Goal: Information Seeking & Learning: Learn about a topic

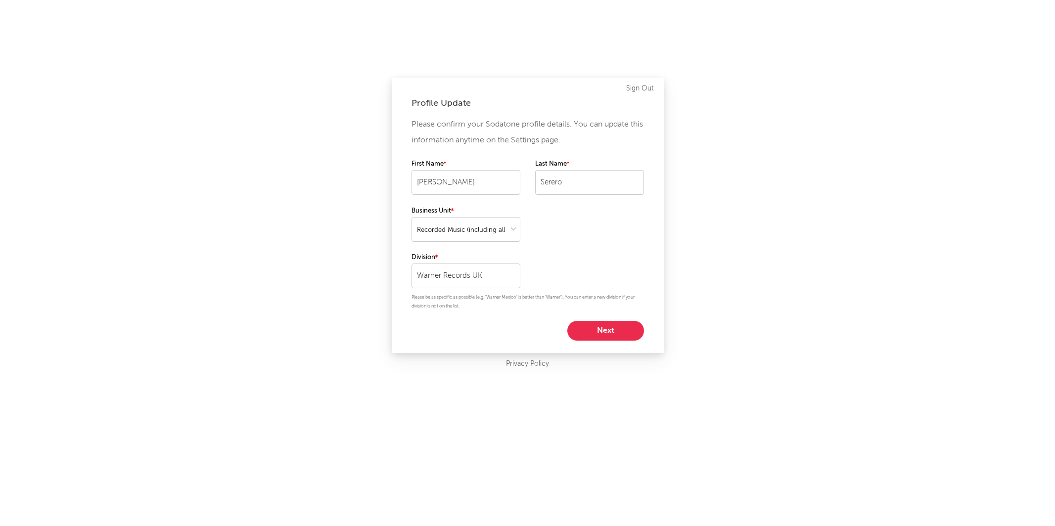
select select "recorded_music"
click at [592, 330] on button "Next" at bounding box center [605, 331] width 77 height 20
select select "manager"
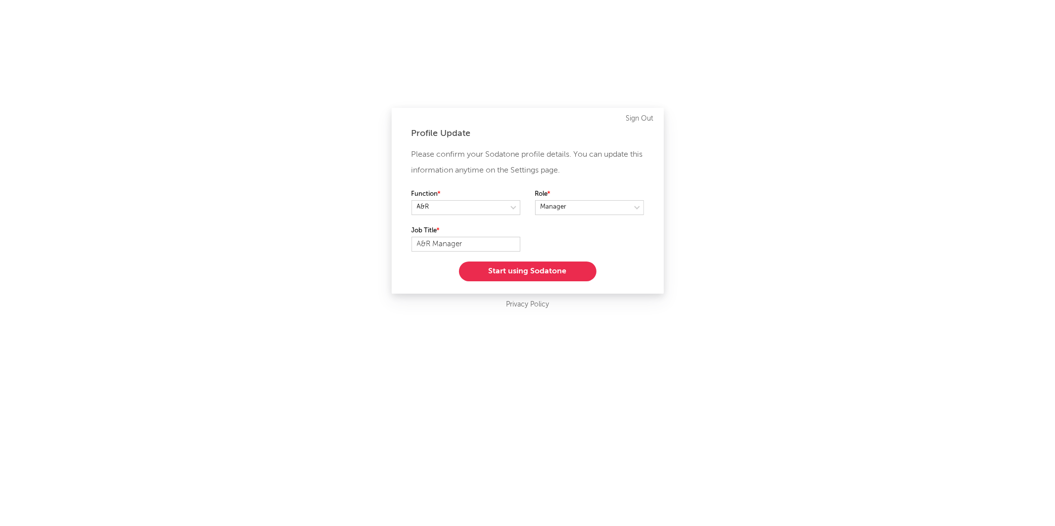
click at [564, 270] on button "Start using Sodatone" at bounding box center [528, 272] width 138 height 20
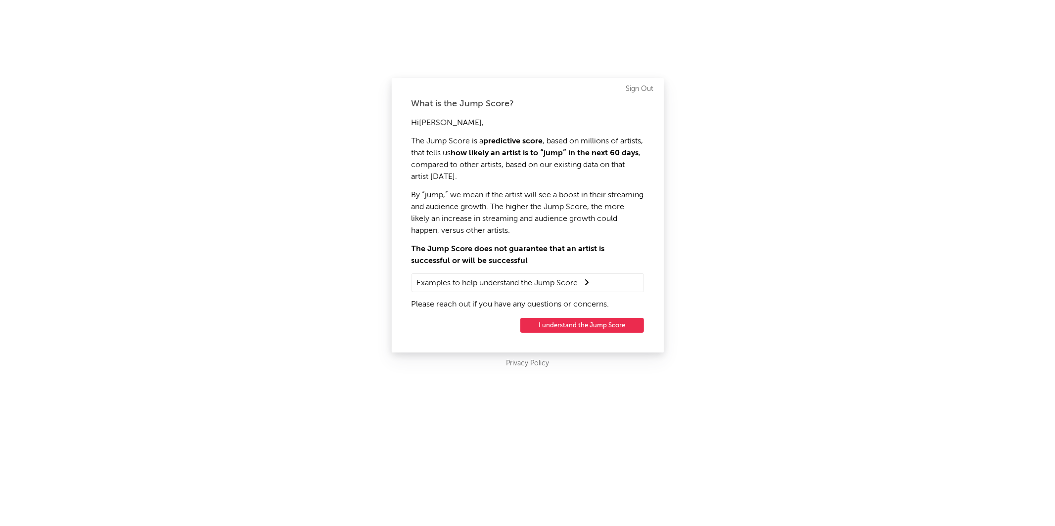
click at [613, 320] on button "I understand the Jump Score" at bounding box center [582, 325] width 124 height 15
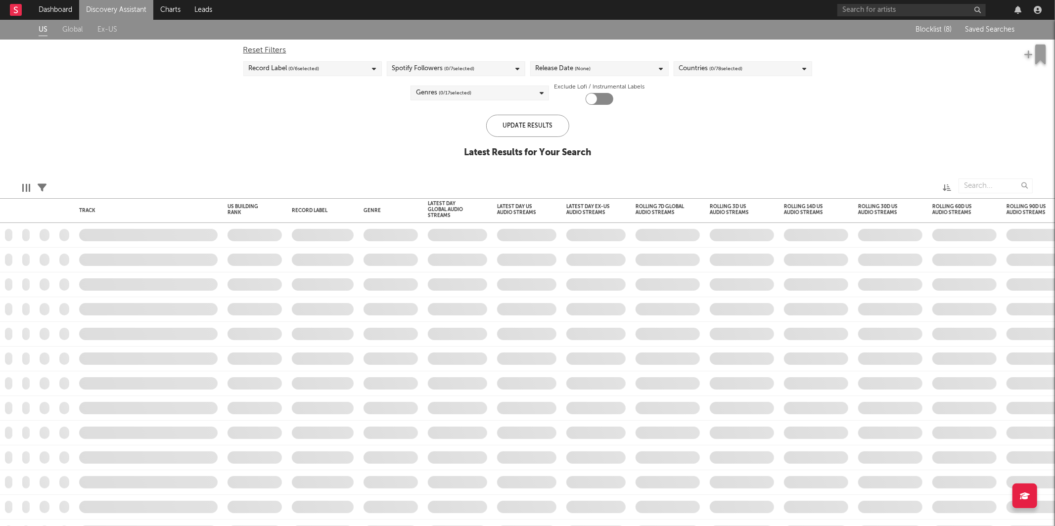
checkbox input "true"
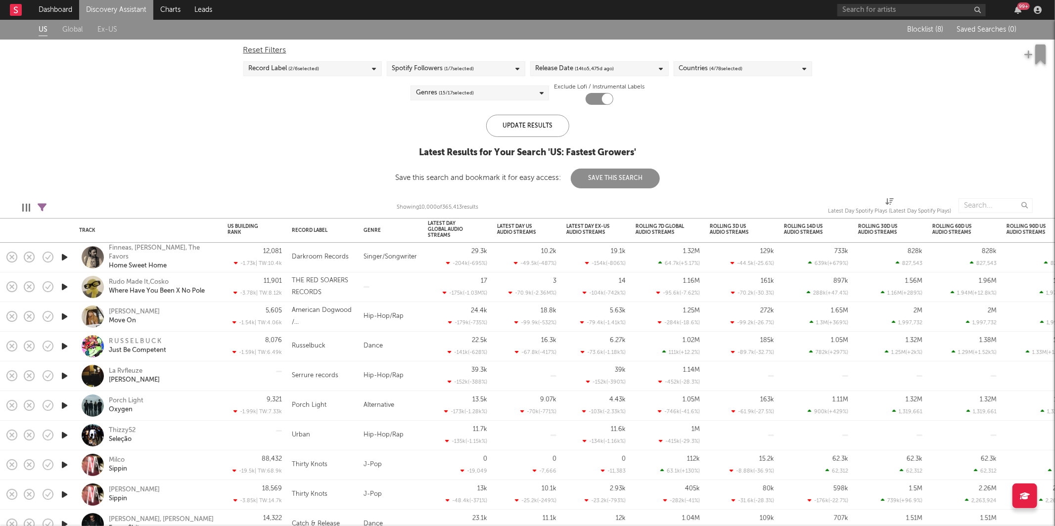
click at [118, 6] on link "Discovery Assistant" at bounding box center [116, 10] width 74 height 20
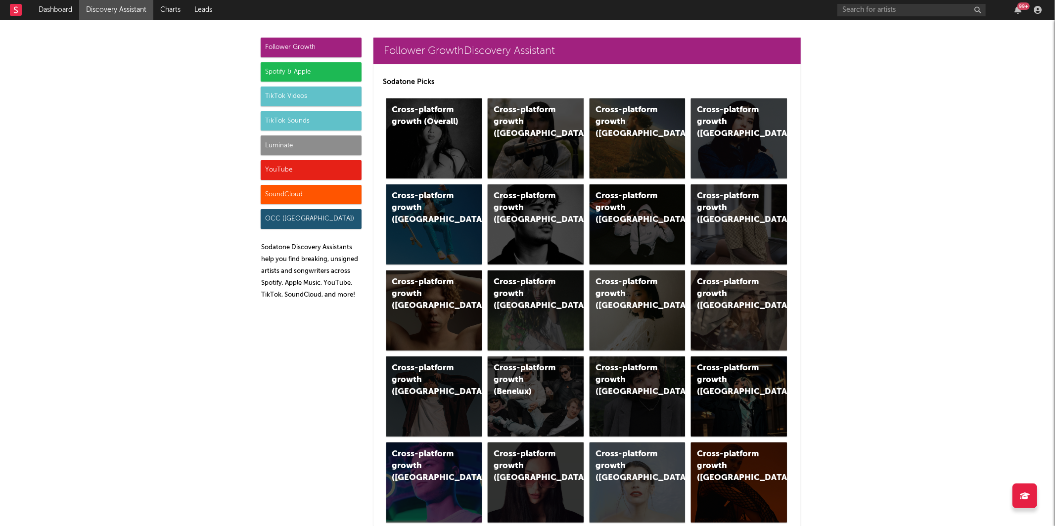
click at [321, 143] on div "Luminate" at bounding box center [311, 146] width 101 height 20
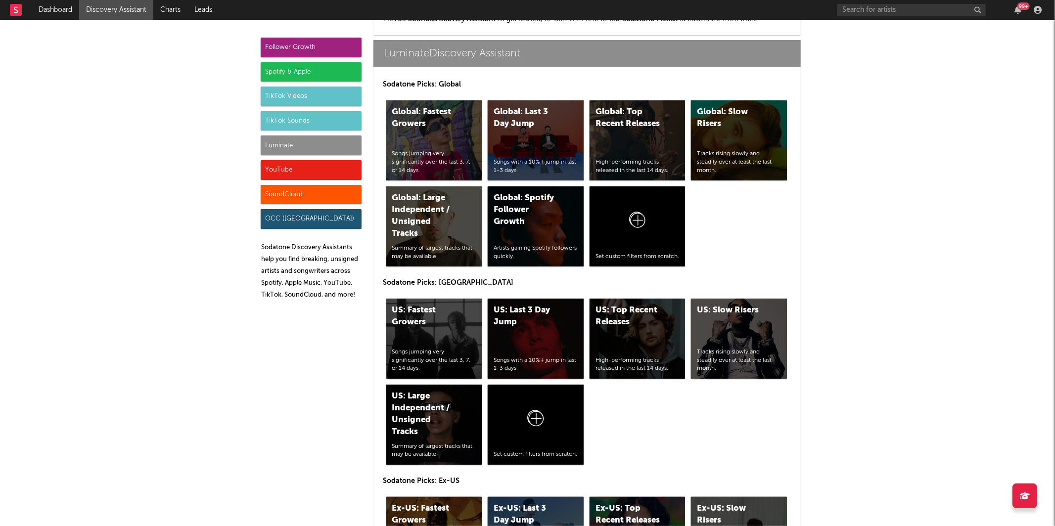
click at [329, 117] on div "TikTok Sounds" at bounding box center [311, 121] width 101 height 20
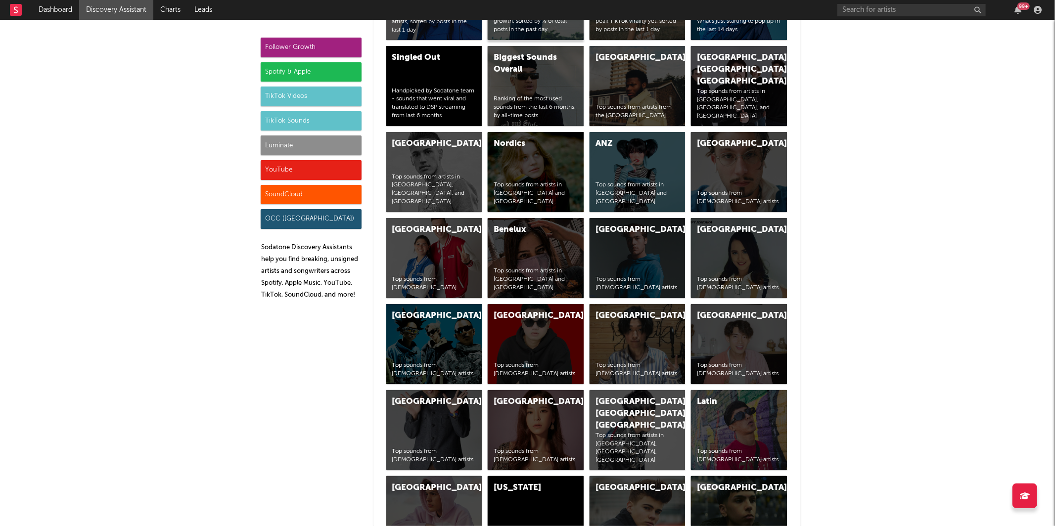
scroll to position [3404, 0]
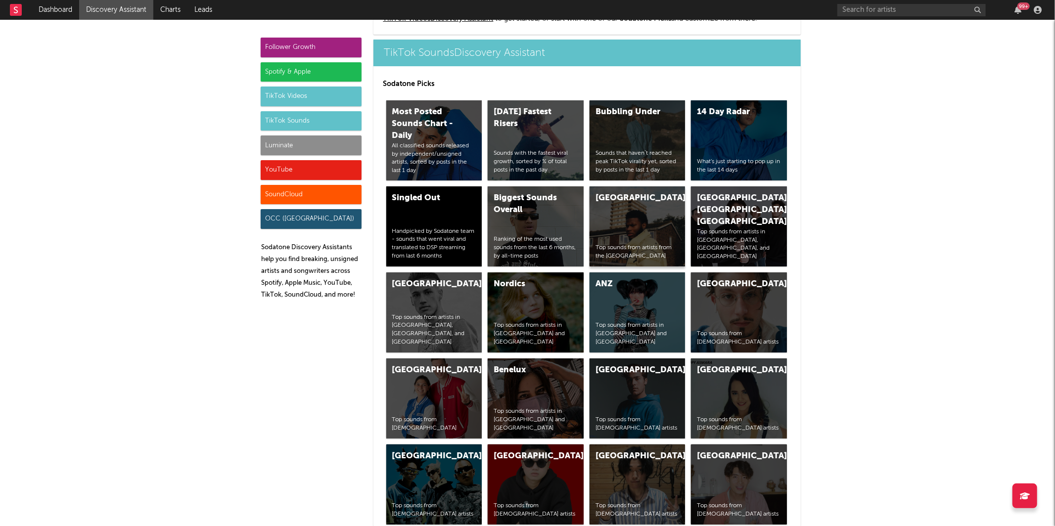
click at [605, 221] on div "United Kingdom Top sounds from artists from the [GEOGRAPHIC_DATA]" at bounding box center [638, 226] width 96 height 80
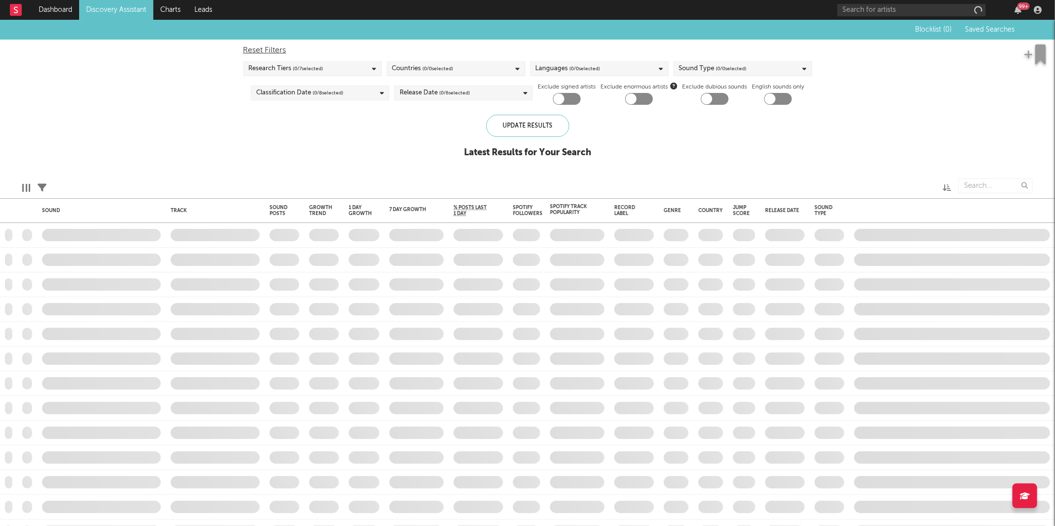
checkbox input "true"
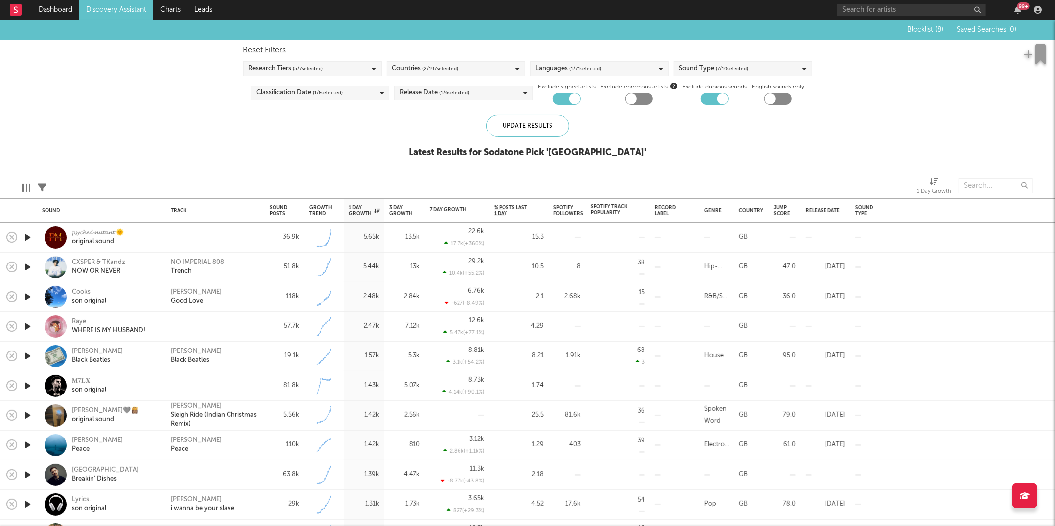
click at [29, 266] on icon "button" at bounding box center [27, 267] width 10 height 12
click at [28, 265] on icon "button" at bounding box center [26, 267] width 9 height 12
click at [98, 262] on div "CXSPER & TKandz" at bounding box center [98, 262] width 53 height 9
click at [29, 238] on icon "button" at bounding box center [27, 237] width 10 height 12
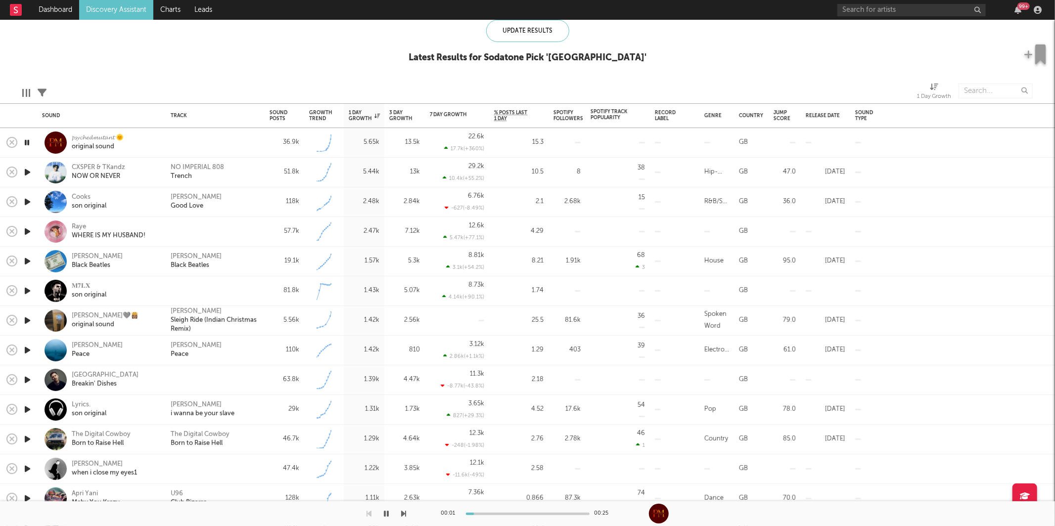
click at [402, 513] on icon "button" at bounding box center [404, 514] width 5 height 8
click at [402, 512] on icon "button" at bounding box center [404, 514] width 5 height 8
click at [404, 516] on icon "button" at bounding box center [404, 514] width 5 height 8
click at [403, 516] on icon "button" at bounding box center [404, 514] width 5 height 8
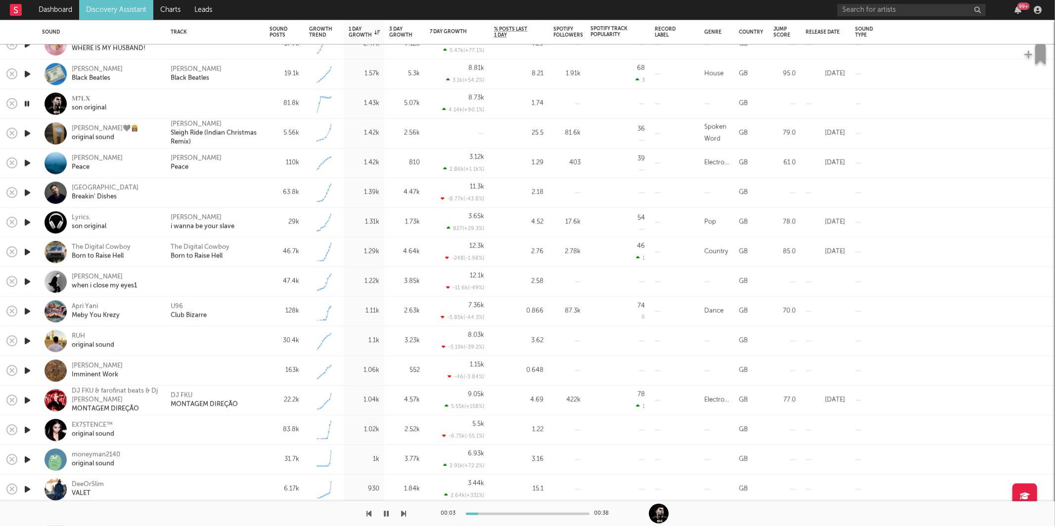
click at [403, 514] on icon "button" at bounding box center [404, 514] width 5 height 8
click at [403, 515] on icon "button" at bounding box center [404, 514] width 5 height 8
click at [404, 512] on icon "button" at bounding box center [404, 514] width 5 height 8
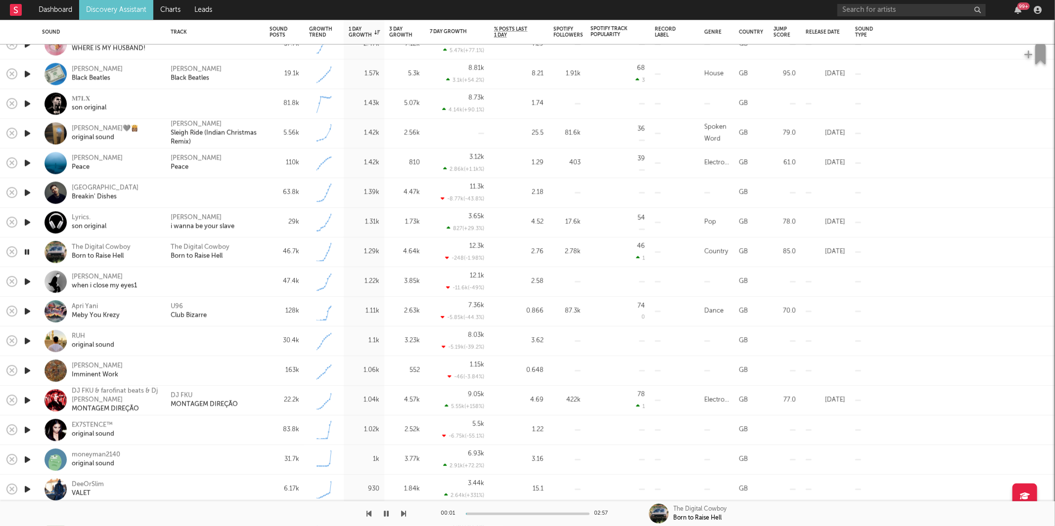
click at [385, 515] on icon "button" at bounding box center [386, 514] width 5 height 8
click at [386, 516] on icon "button" at bounding box center [387, 514] width 6 height 8
click at [410, 515] on div "00:02 02:57 The Digital Cowboy Born to Raise Hell" at bounding box center [527, 514] width 1055 height 25
click at [404, 511] on icon "button" at bounding box center [404, 514] width 5 height 8
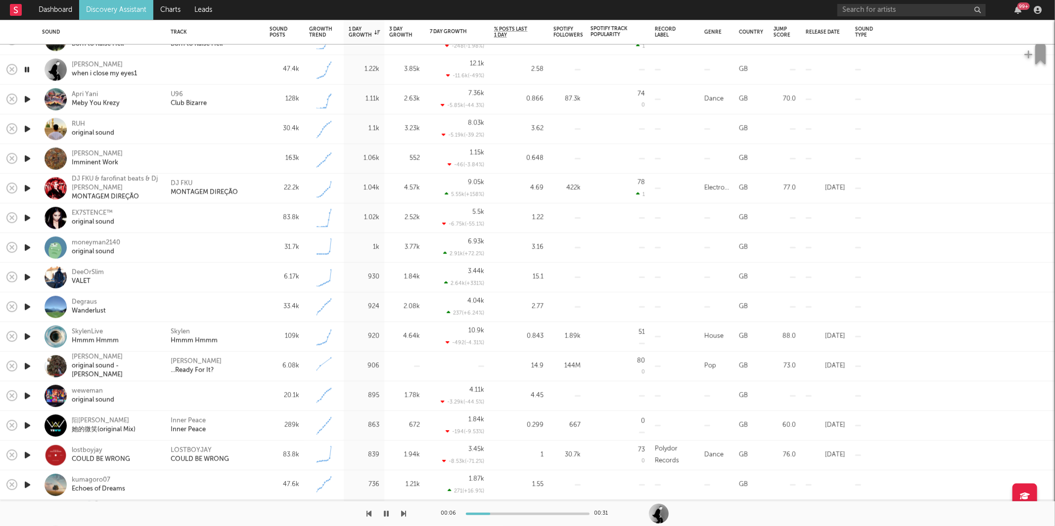
click at [405, 510] on icon "button" at bounding box center [404, 514] width 5 height 8
click at [404, 515] on icon "button" at bounding box center [404, 514] width 5 height 8
click at [404, 514] on icon "button" at bounding box center [404, 514] width 5 height 8
click at [106, 158] on div "[PERSON_NAME]" at bounding box center [97, 154] width 51 height 9
click at [403, 511] on icon "button" at bounding box center [404, 514] width 5 height 8
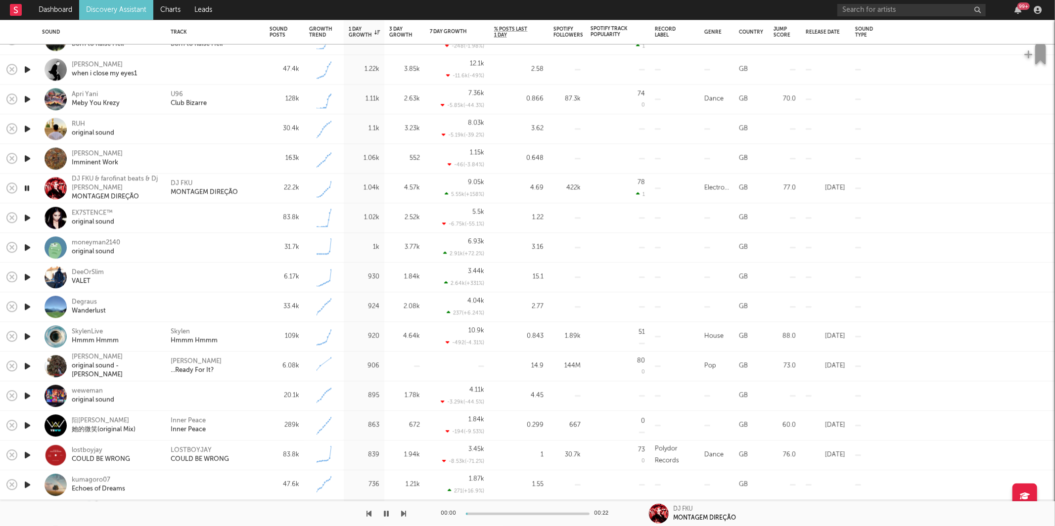
click at [403, 511] on icon "button" at bounding box center [404, 514] width 5 height 8
click at [864, 13] on input "text" at bounding box center [911, 10] width 148 height 12
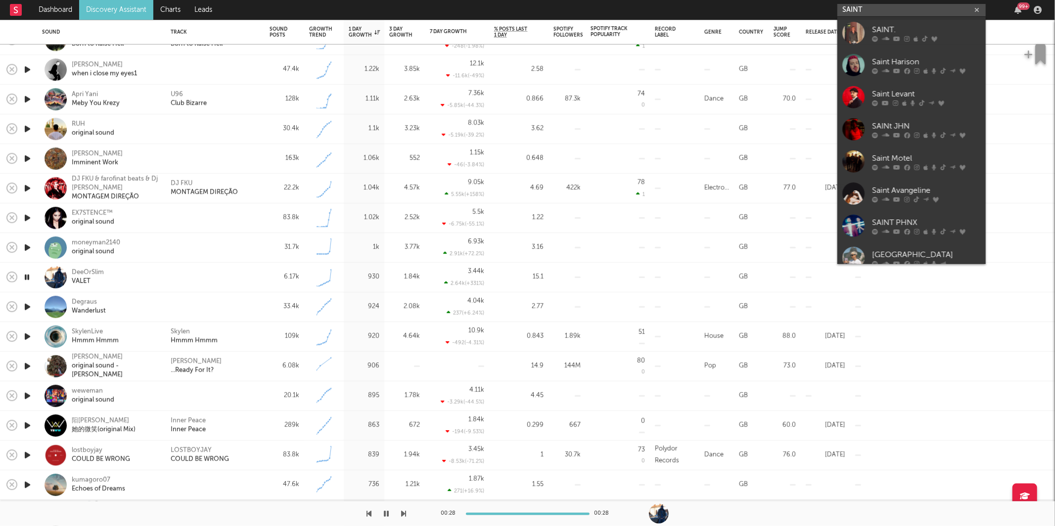
click at [854, 11] on input "SAINT" at bounding box center [911, 10] width 148 height 12
click at [854, 10] on input "SAINT" at bounding box center [911, 10] width 148 height 12
paste input "[URL][DOMAIN_NAME]"
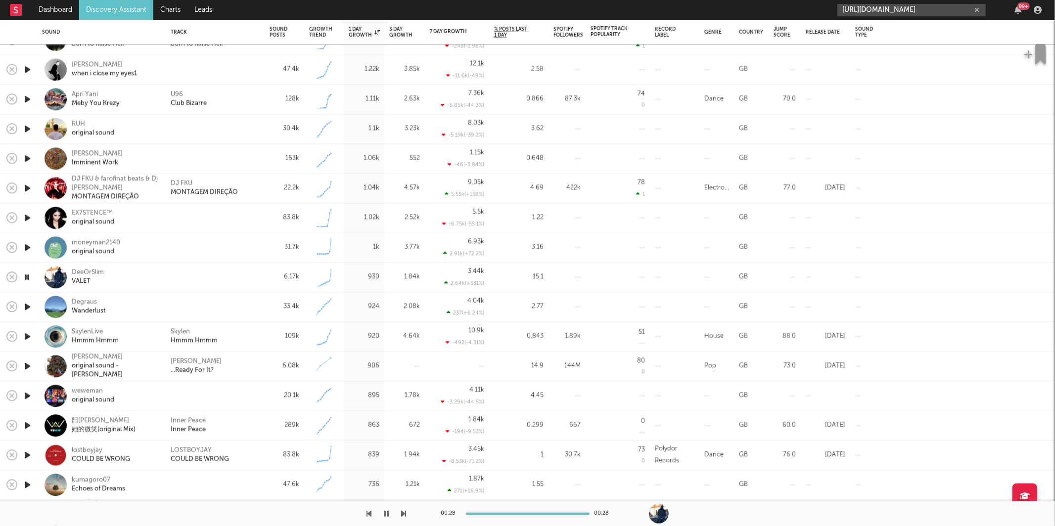
scroll to position [0, 135]
type input "[URL][DOMAIN_NAME]"
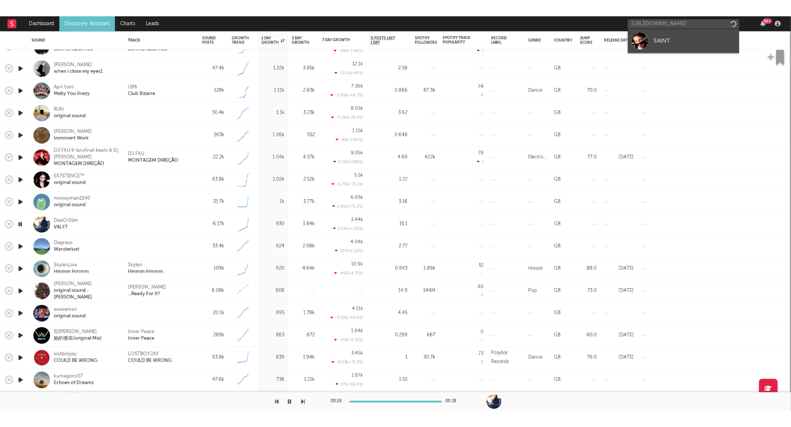
scroll to position [0, 0]
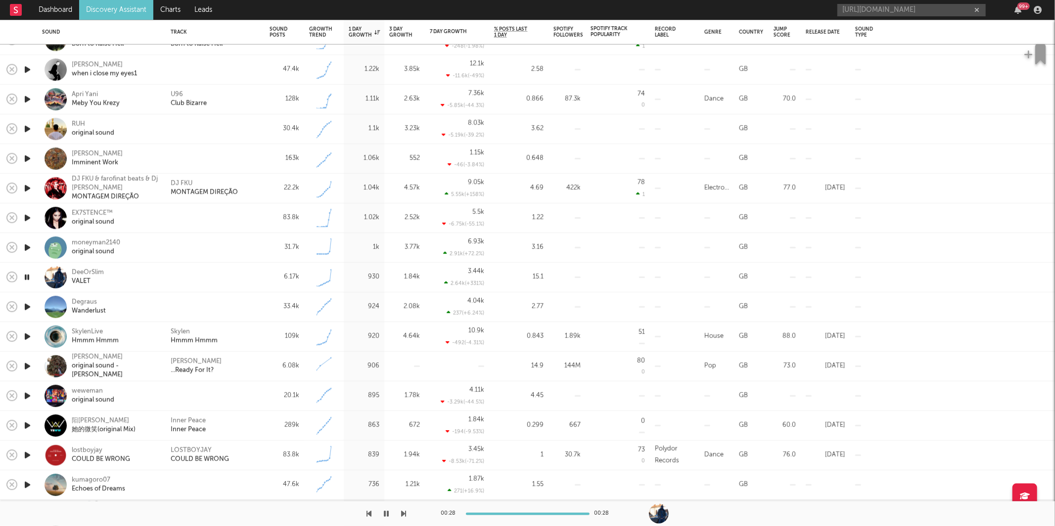
click at [402, 512] on icon "button" at bounding box center [404, 514] width 5 height 8
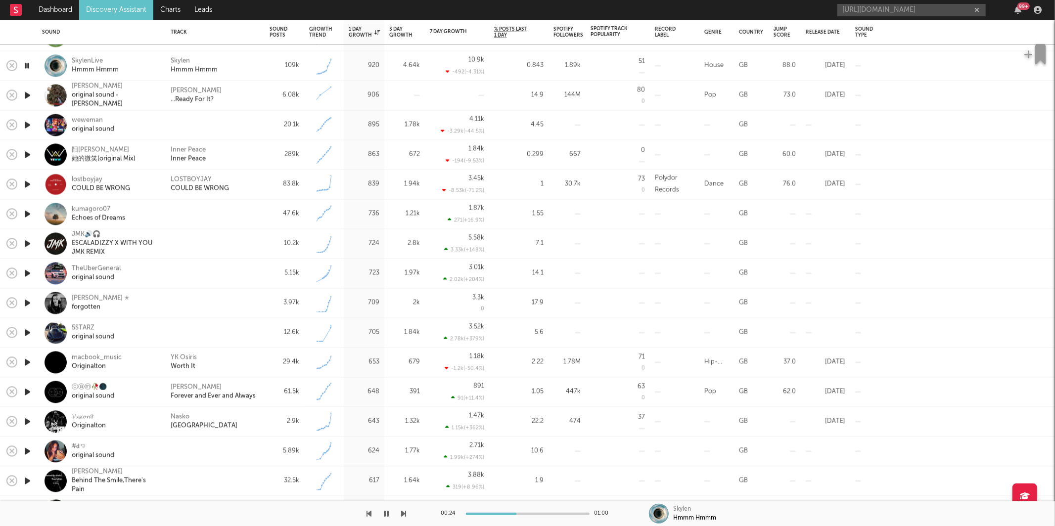
click at [403, 513] on icon "button" at bounding box center [404, 514] width 5 height 8
click at [290, 171] on div "83.8k" at bounding box center [285, 185] width 40 height 30
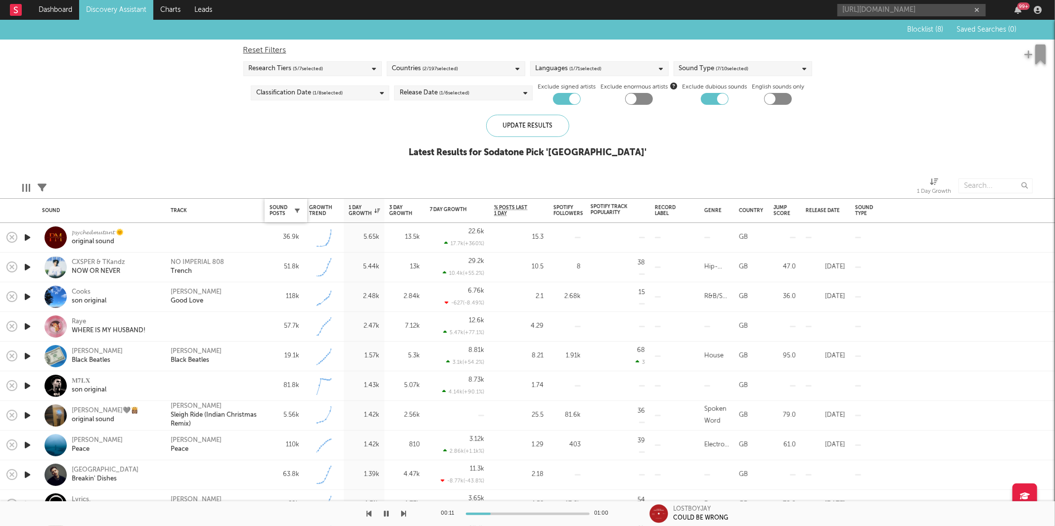
click at [295, 211] on icon "button" at bounding box center [297, 210] width 5 height 5
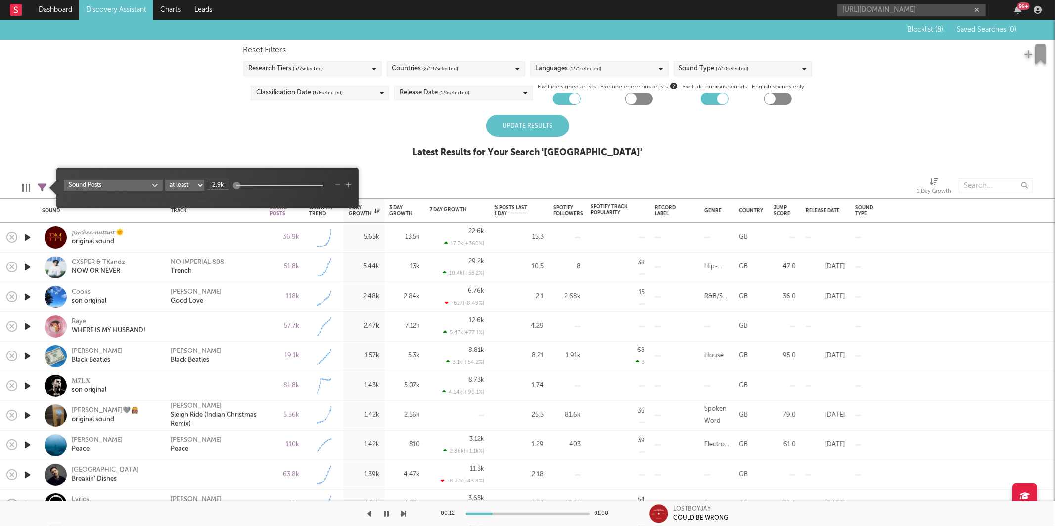
click at [208, 185] on input "2.9k" at bounding box center [218, 185] width 22 height 9
click at [186, 188] on select "at least at most between" at bounding box center [184, 185] width 39 height 11
click at [165, 180] on select "at least at most between" at bounding box center [184, 185] width 39 height 11
select select "max"
drag, startPoint x: 222, startPoint y: 186, endPoint x: 205, endPoint y: 185, distance: 16.8
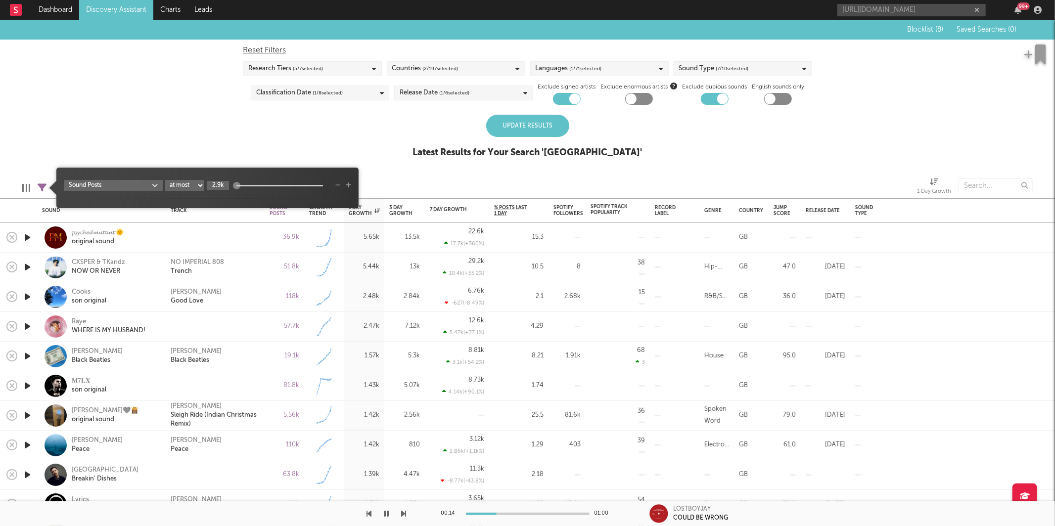
click at [205, 185] on div "Sound Posts at least at most between 2.9k" at bounding box center [207, 185] width 287 height 11
type input "20k"
click at [373, 113] on div "Blocklist ( 8 ) Saved Searches ( 0 ) Reset Filters Research Tiers ( 5 / 7 selec…" at bounding box center [527, 94] width 1055 height 149
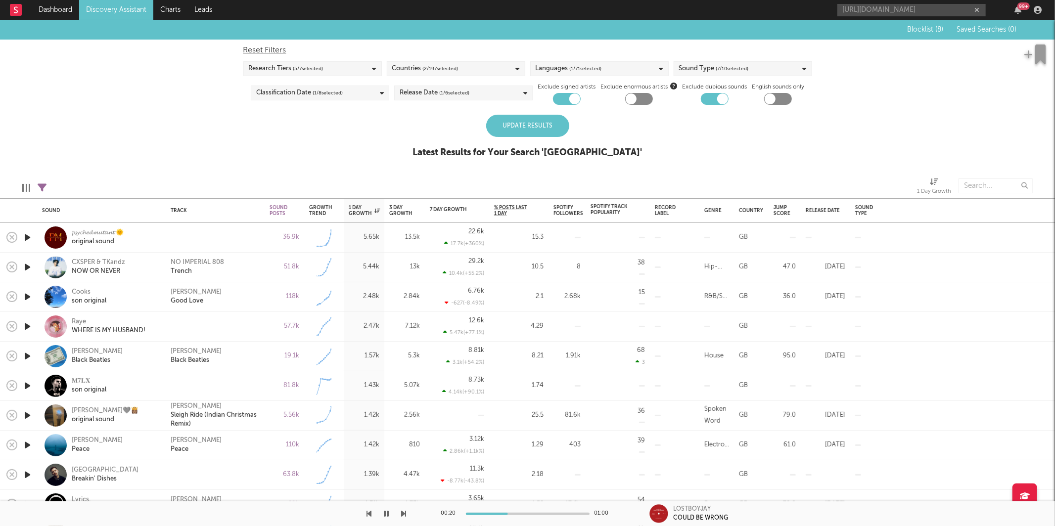
click at [486, 115] on div "Update Results Latest Results for Your Search ' [GEOGRAPHIC_DATA] '" at bounding box center [527, 142] width 229 height 54
click at [509, 122] on div "Update Results" at bounding box center [527, 126] width 83 height 22
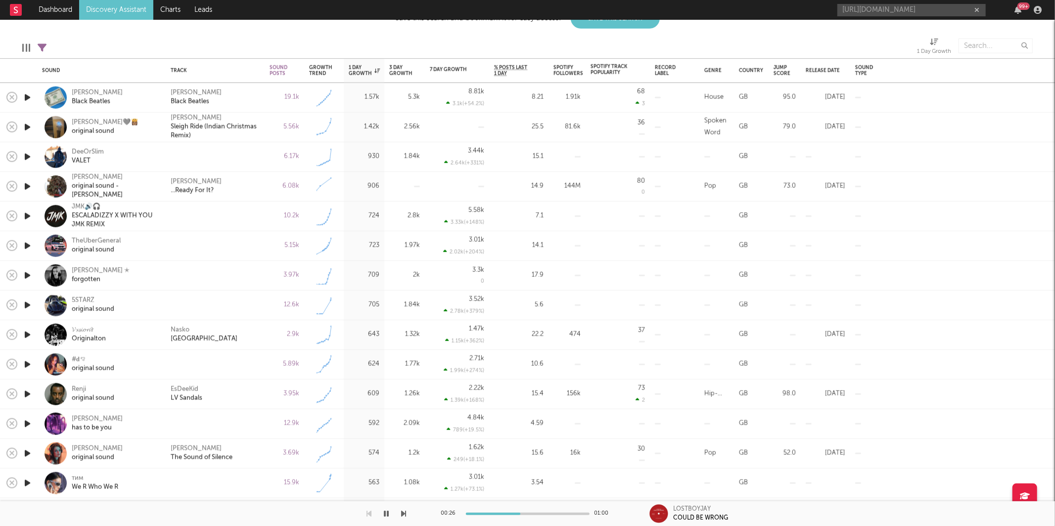
click at [26, 273] on icon "button" at bounding box center [27, 276] width 10 height 12
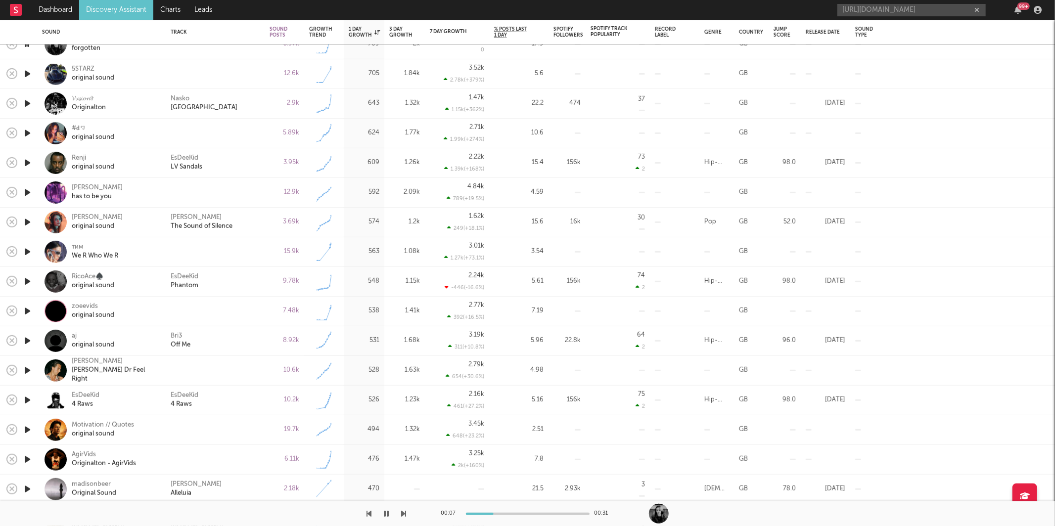
click at [404, 516] on icon "button" at bounding box center [404, 514] width 5 height 8
click at [886, 9] on input "[URL][DOMAIN_NAME]" at bounding box center [911, 10] width 148 height 12
click at [406, 515] on icon "button" at bounding box center [404, 514] width 5 height 8
click at [404, 512] on icon "button" at bounding box center [404, 514] width 5 height 8
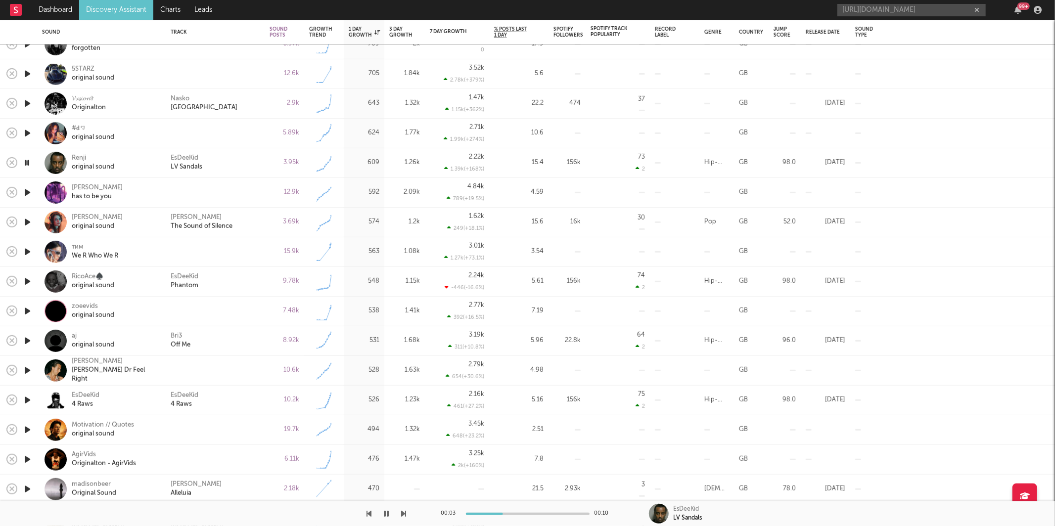
click at [404, 512] on icon "button" at bounding box center [404, 514] width 5 height 8
click at [403, 513] on icon "button" at bounding box center [404, 514] width 5 height 8
click at [376, 517] on div at bounding box center [203, 514] width 407 height 25
click at [393, 514] on div at bounding box center [203, 514] width 407 height 25
click at [390, 514] on button "button" at bounding box center [387, 514] width 10 height 25
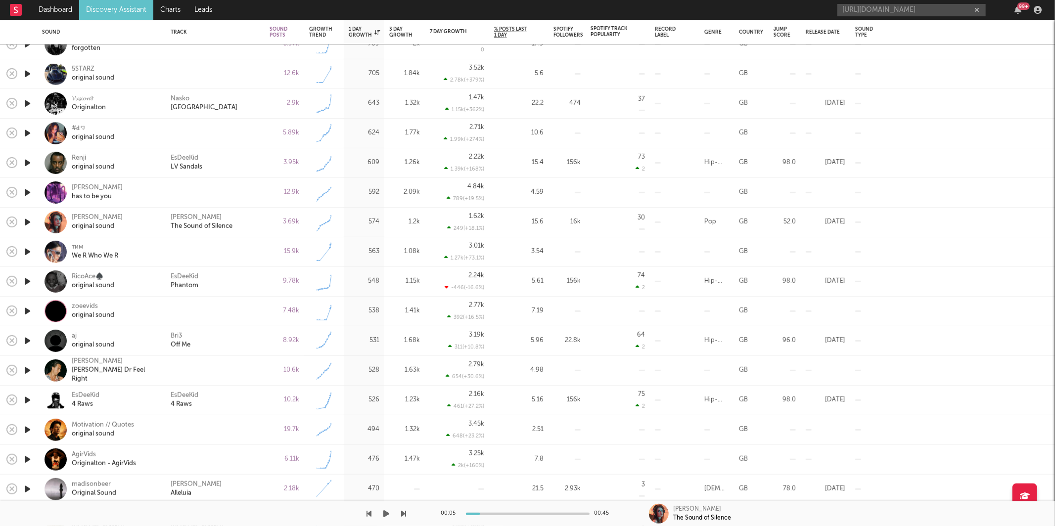
click at [384, 513] on icon "button" at bounding box center [387, 514] width 6 height 8
click at [405, 512] on icon "button" at bounding box center [404, 514] width 5 height 8
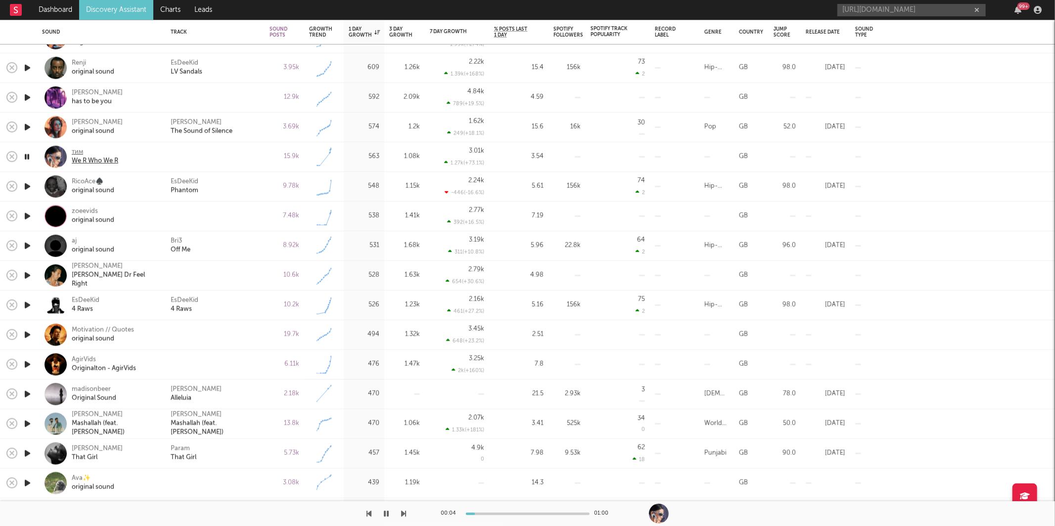
click at [98, 162] on div "We R Who We R" at bounding box center [95, 161] width 46 height 9
click at [150, 154] on div "тим We R Who We R" at bounding box center [115, 157] width 87 height 18
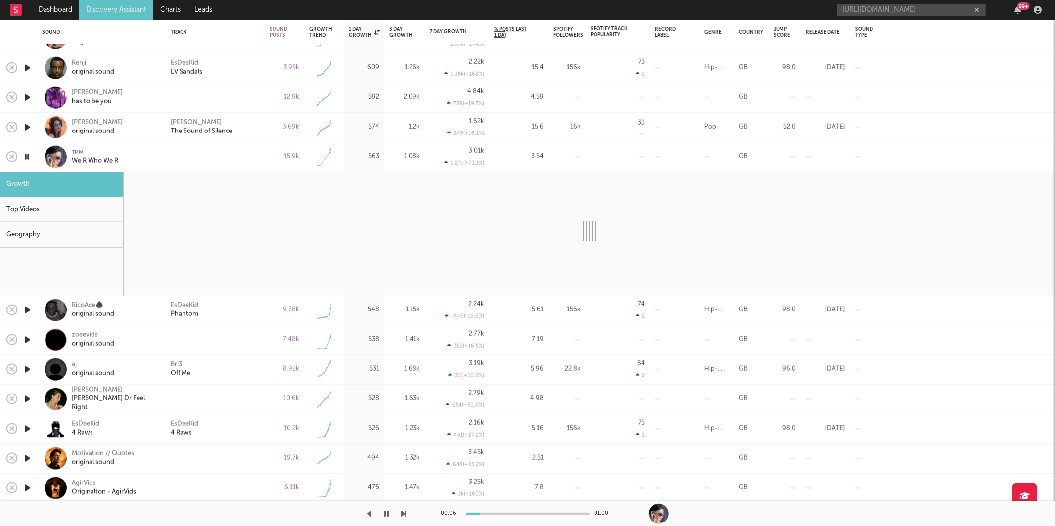
select select "1w"
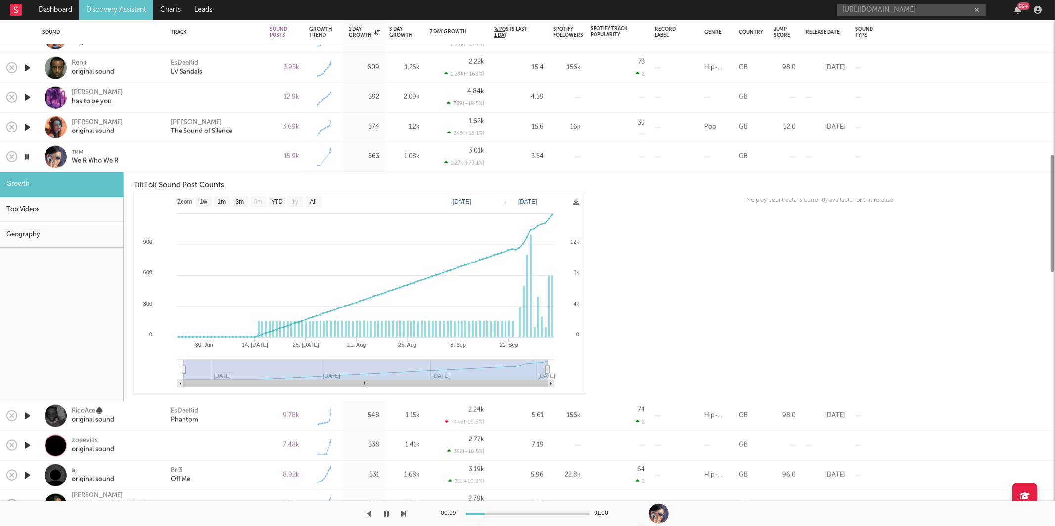
click at [210, 151] on div at bounding box center [215, 157] width 99 height 30
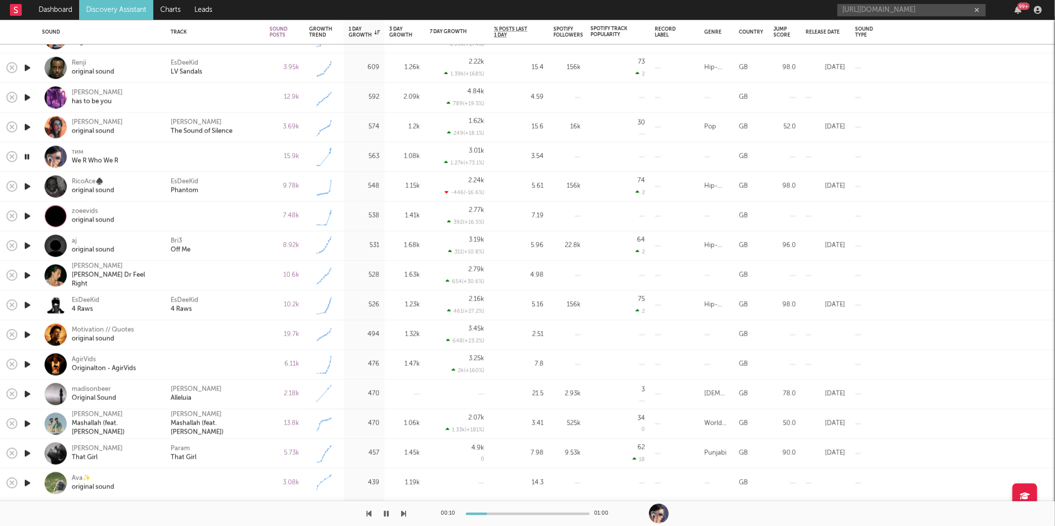
click at [402, 515] on icon "button" at bounding box center [404, 514] width 5 height 8
click at [246, 249] on div "Bri3 Off Me" at bounding box center [215, 246] width 89 height 18
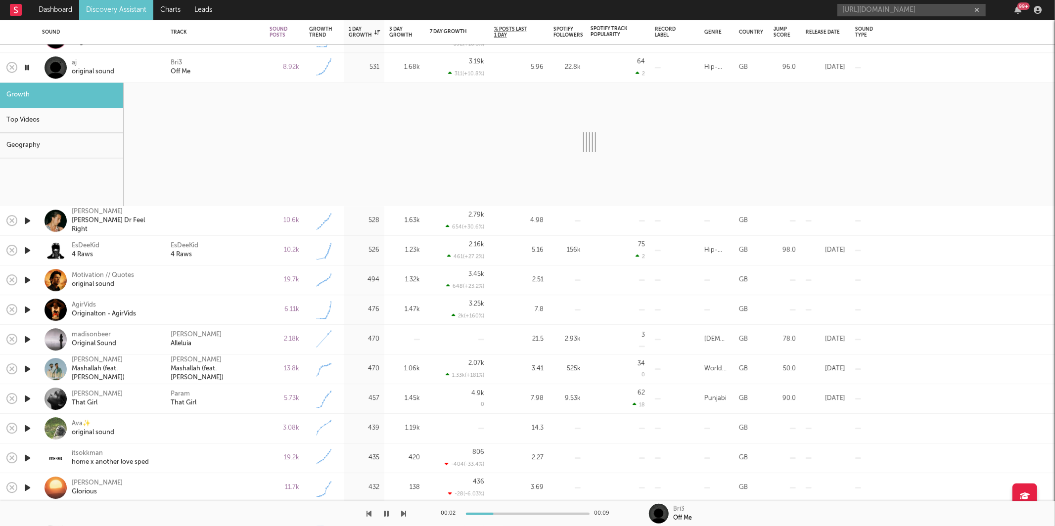
select select "1w"
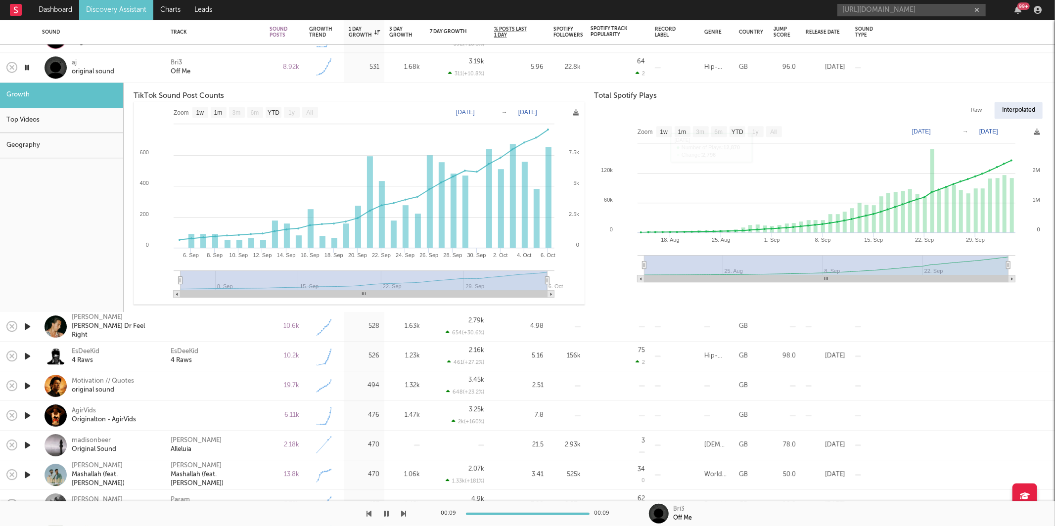
click at [211, 72] on div "Bri3 Off Me" at bounding box center [215, 68] width 89 height 18
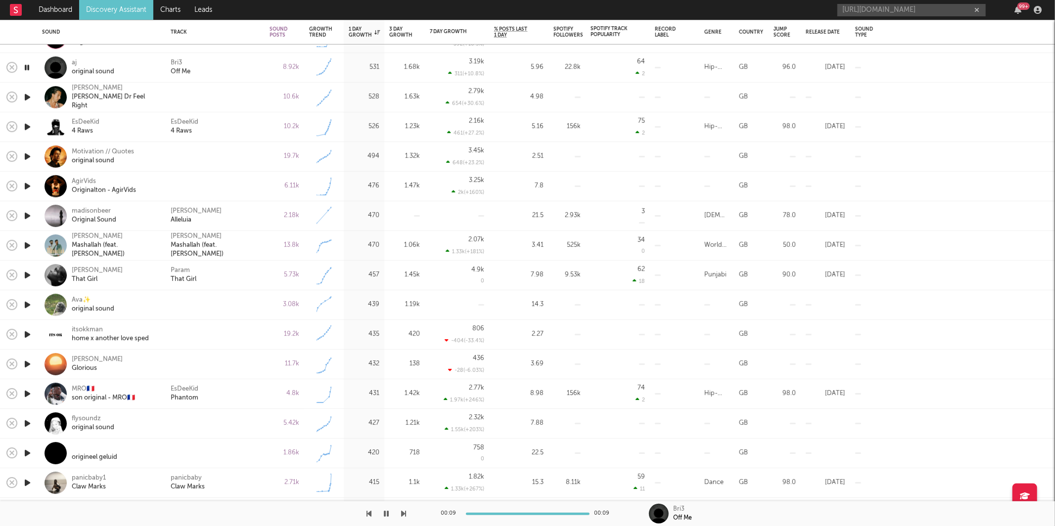
click at [221, 72] on div "Bri3 Off Me" at bounding box center [215, 68] width 89 height 18
select select "1w"
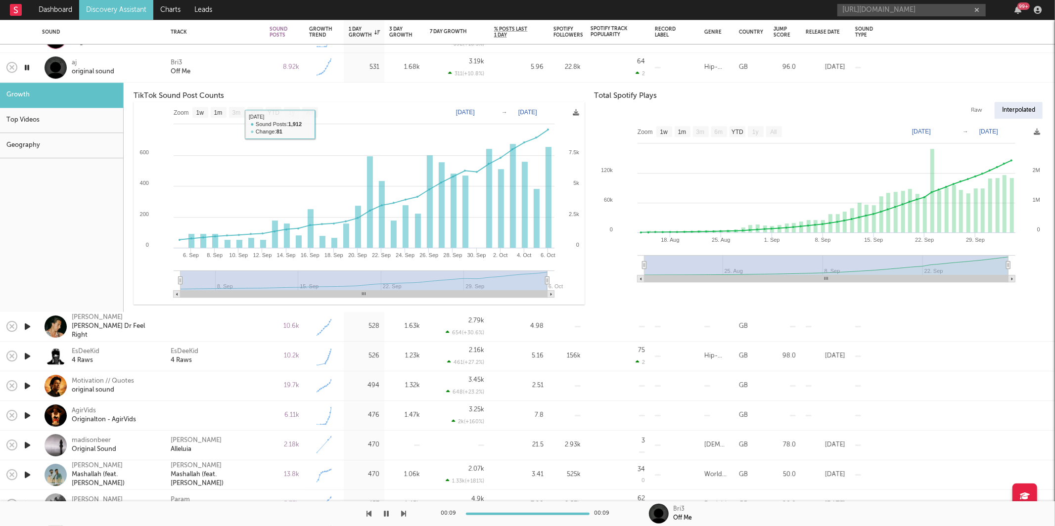
drag, startPoint x: 242, startPoint y: 63, endPoint x: 263, endPoint y: 62, distance: 20.3
click at [242, 63] on div "Bri3 Off Me" at bounding box center [215, 68] width 89 height 18
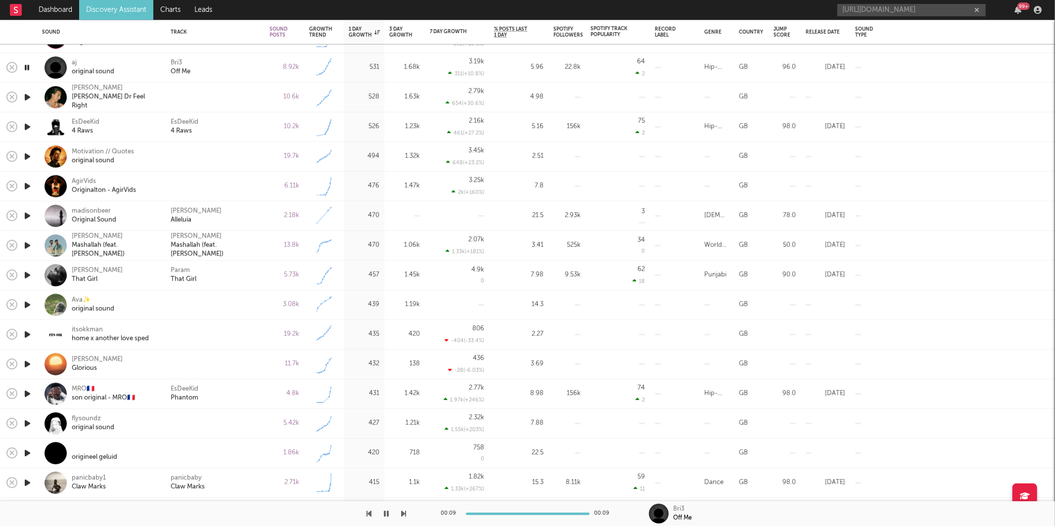
click at [263, 62] on div "Bri3 Off Me" at bounding box center [215, 68] width 99 height 30
select select "1w"
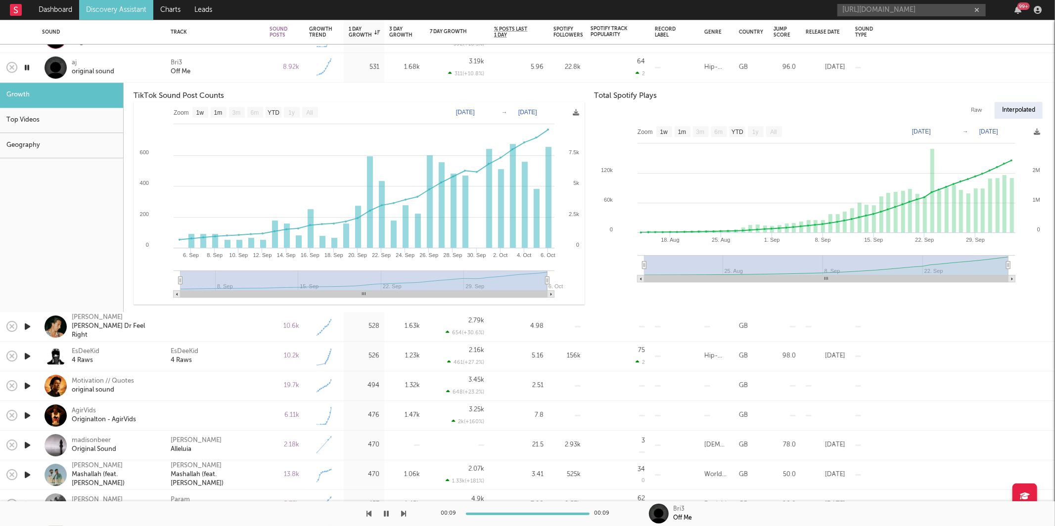
click at [491, 513] on div "00:09 00:09" at bounding box center [527, 514] width 173 height 25
click at [491, 513] on div at bounding box center [528, 514] width 124 height 2
click at [387, 513] on icon "button" at bounding box center [386, 514] width 5 height 8
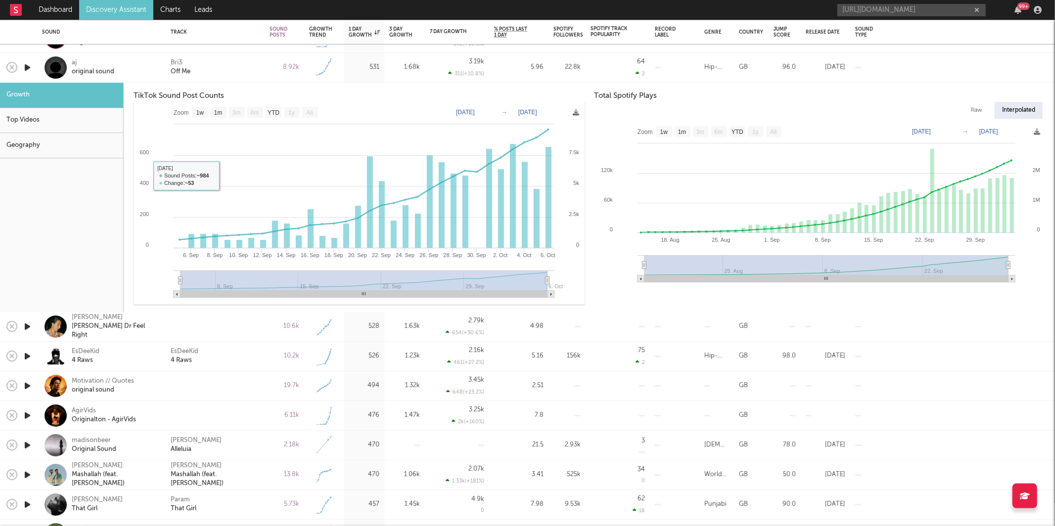
click at [233, 70] on div "Bri3 Off Me" at bounding box center [215, 68] width 89 height 18
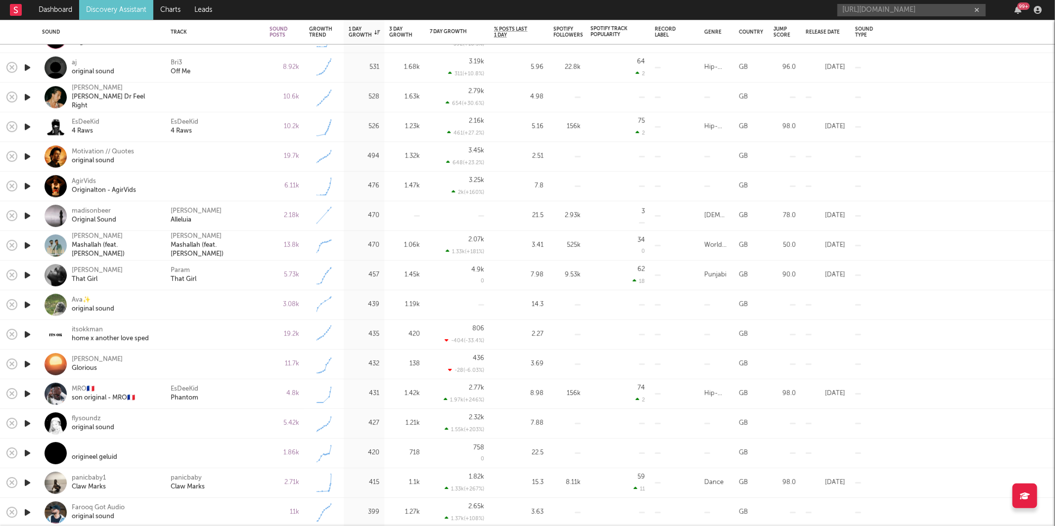
click at [22, 159] on icon "button" at bounding box center [27, 156] width 10 height 12
click at [405, 516] on icon "button" at bounding box center [404, 514] width 5 height 8
click at [407, 516] on div "00:01 00:21" at bounding box center [527, 514] width 1055 height 25
click at [407, 514] on div "00:02 00:21" at bounding box center [527, 514] width 1055 height 25
click at [405, 514] on icon "button" at bounding box center [404, 514] width 5 height 8
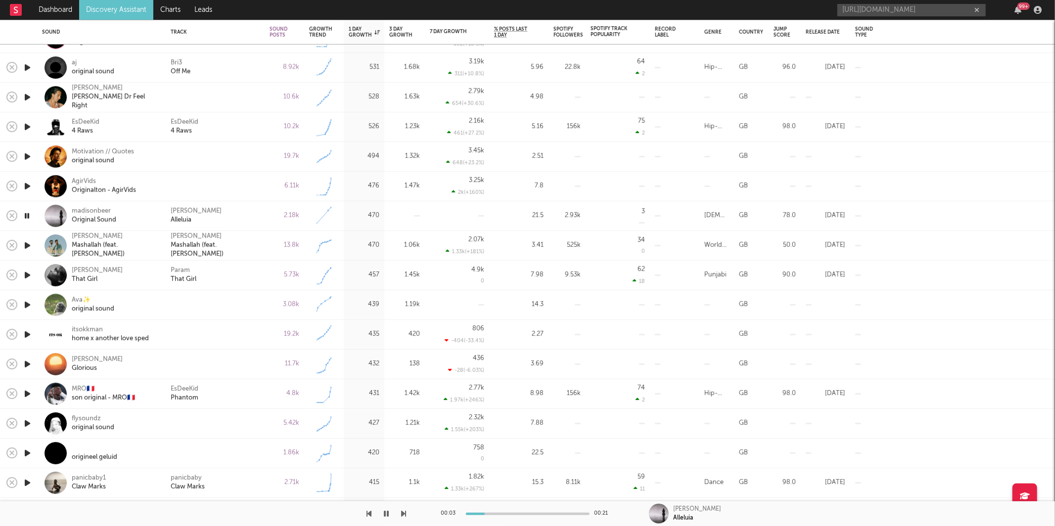
click at [405, 514] on icon "button" at bounding box center [404, 514] width 5 height 8
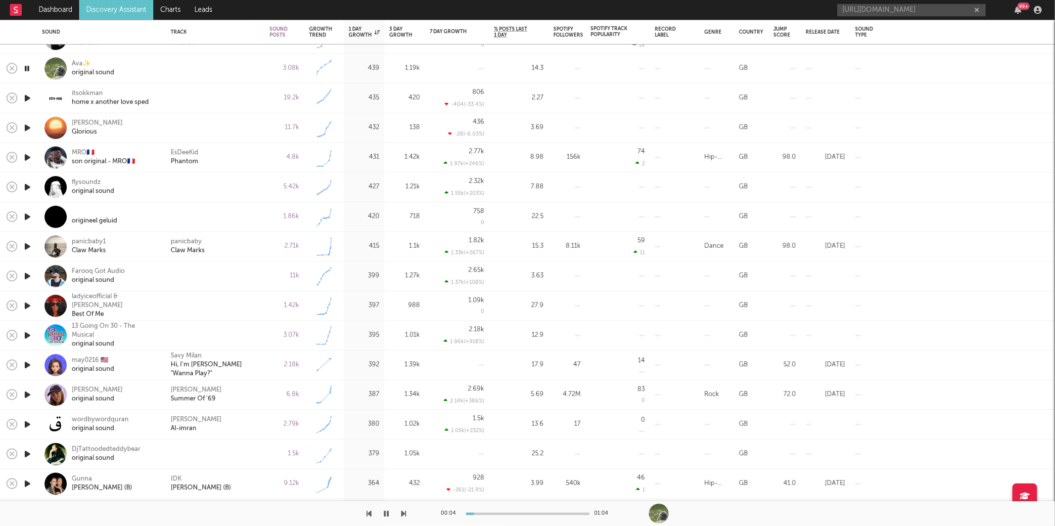
click at [405, 514] on icon "button" at bounding box center [404, 514] width 5 height 8
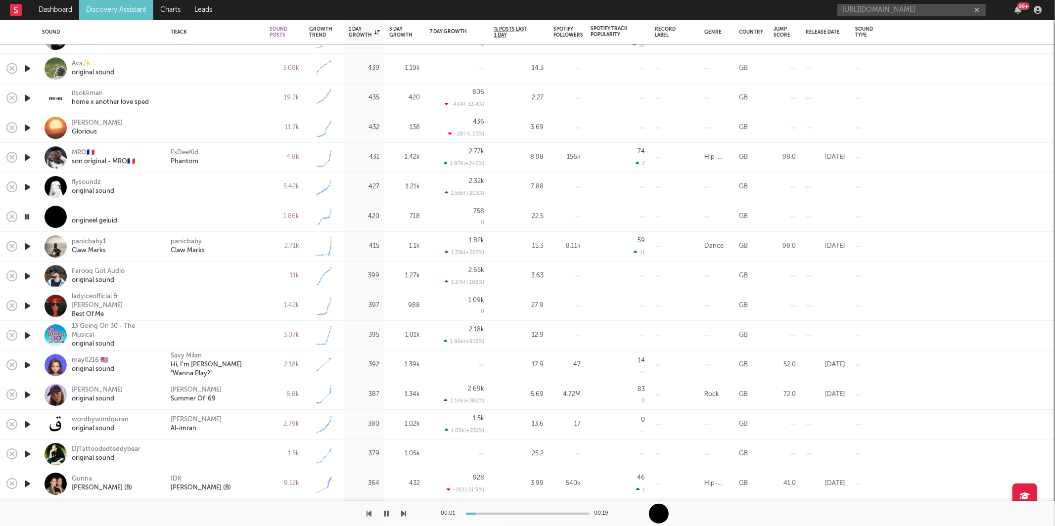
click at [405, 514] on icon "button" at bounding box center [404, 514] width 5 height 8
click at [230, 243] on div "panicbaby Claw Marks" at bounding box center [215, 247] width 89 height 18
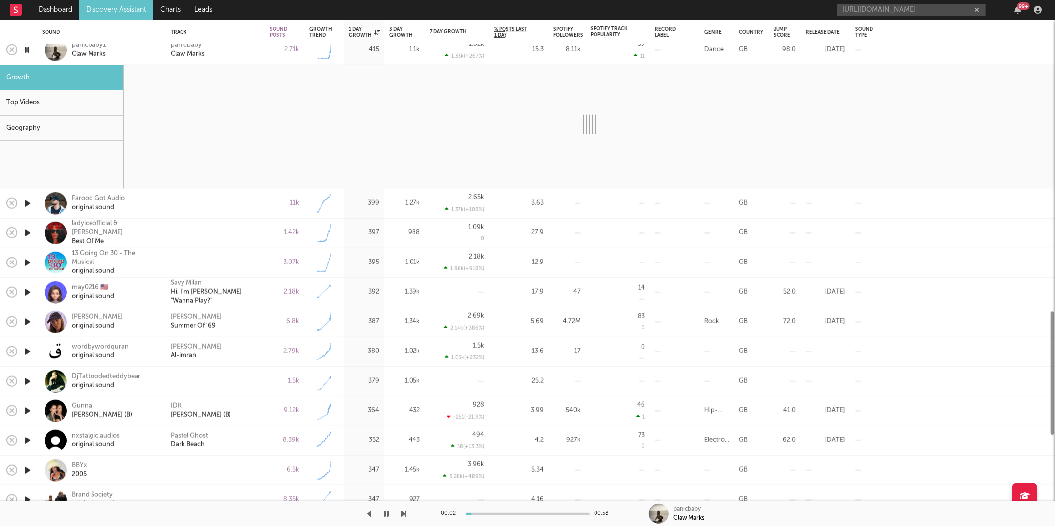
select select "1w"
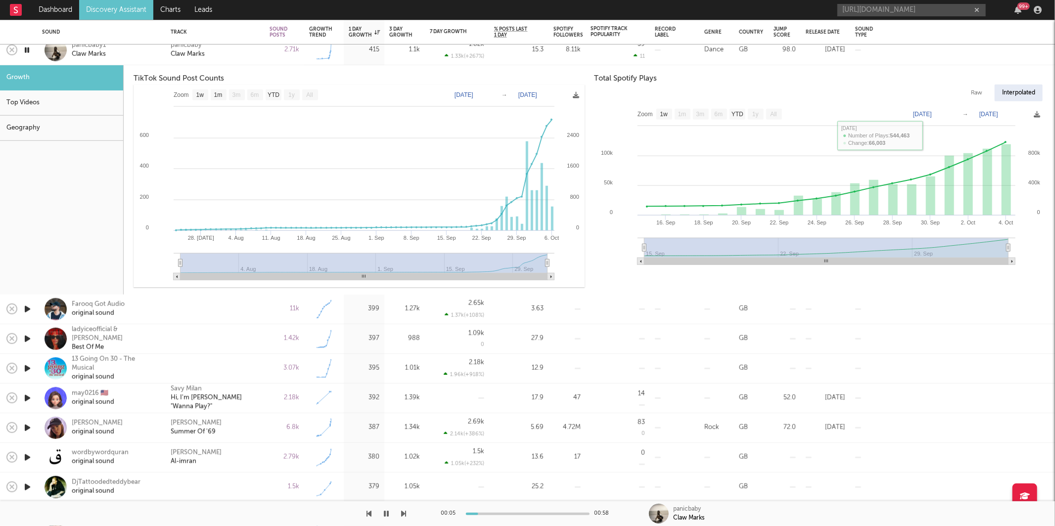
click at [251, 61] on div "panicbaby Claw Marks" at bounding box center [215, 51] width 99 height 30
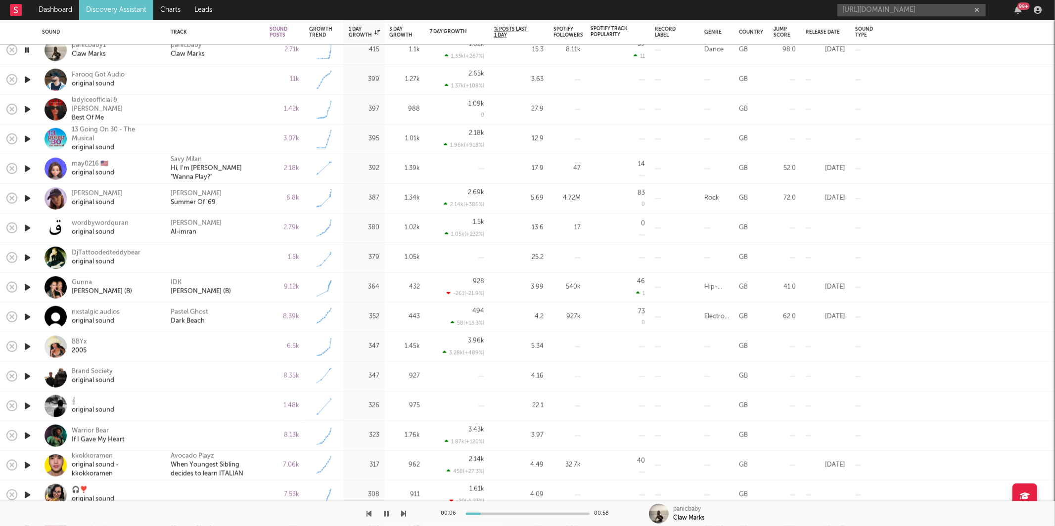
click at [404, 516] on icon "button" at bounding box center [404, 514] width 5 height 8
click at [400, 511] on div at bounding box center [203, 514] width 407 height 25
click at [404, 514] on icon "button" at bounding box center [404, 514] width 5 height 8
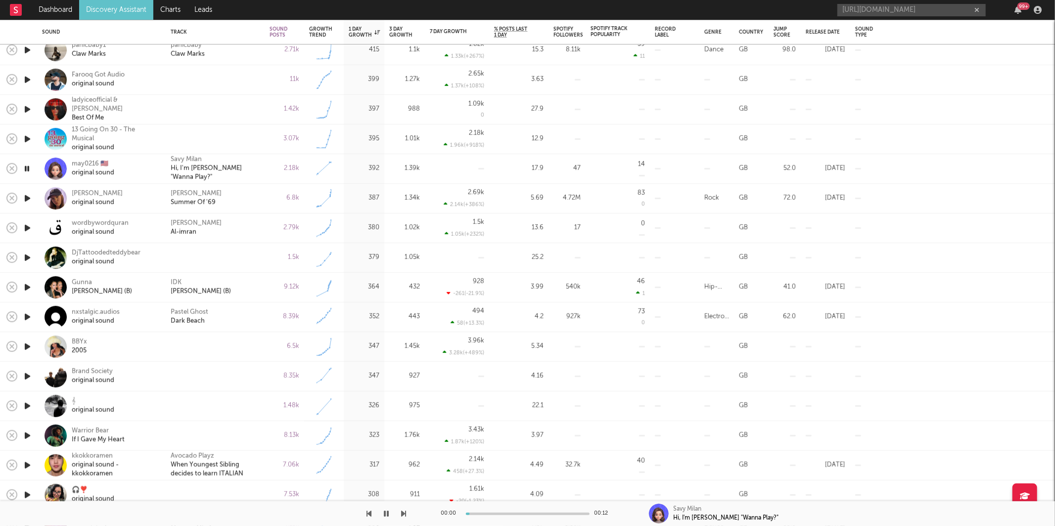
click at [404, 512] on icon "button" at bounding box center [404, 514] width 5 height 8
click at [402, 513] on icon "button" at bounding box center [404, 514] width 5 height 8
click at [402, 511] on icon "button" at bounding box center [404, 514] width 5 height 8
click at [388, 513] on icon "button" at bounding box center [386, 514] width 5 height 8
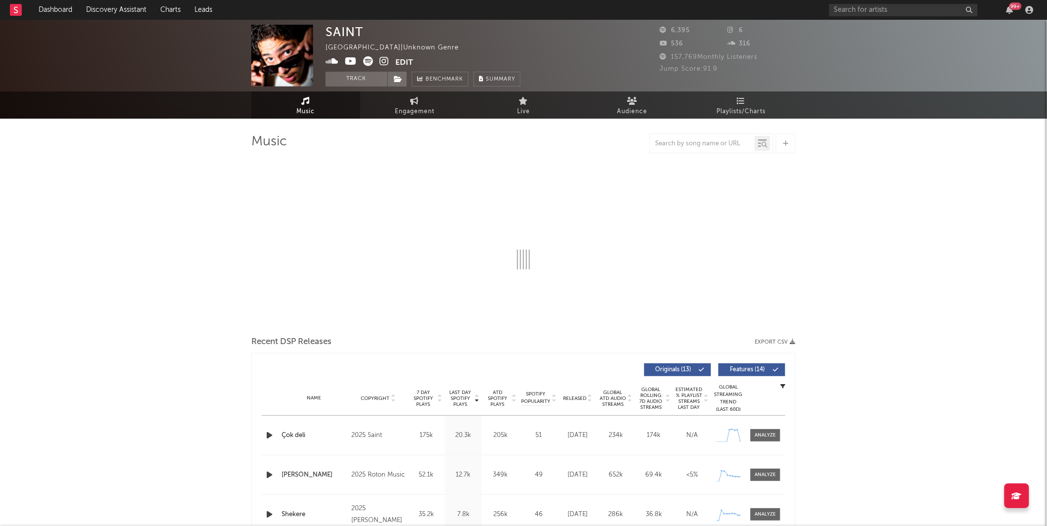
select select "6m"
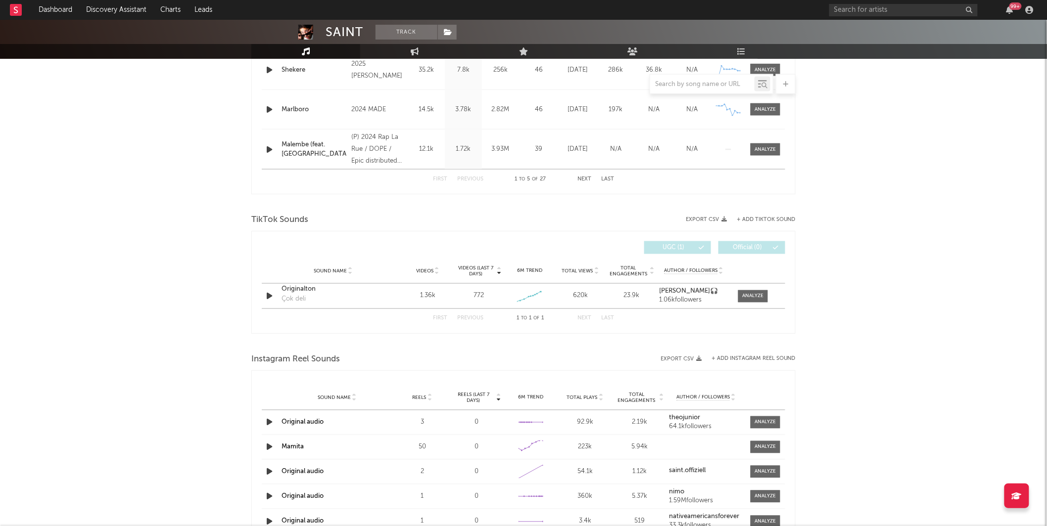
scroll to position [615, 0]
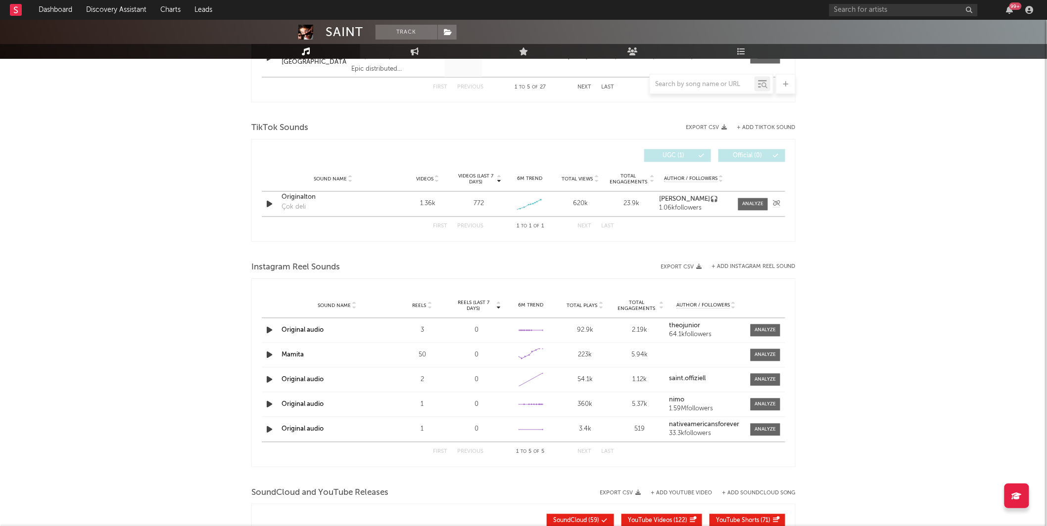
click at [723, 198] on link "L E O N🎧" at bounding box center [693, 199] width 69 height 7
click at [301, 197] on div "Originalton" at bounding box center [332, 198] width 103 height 10
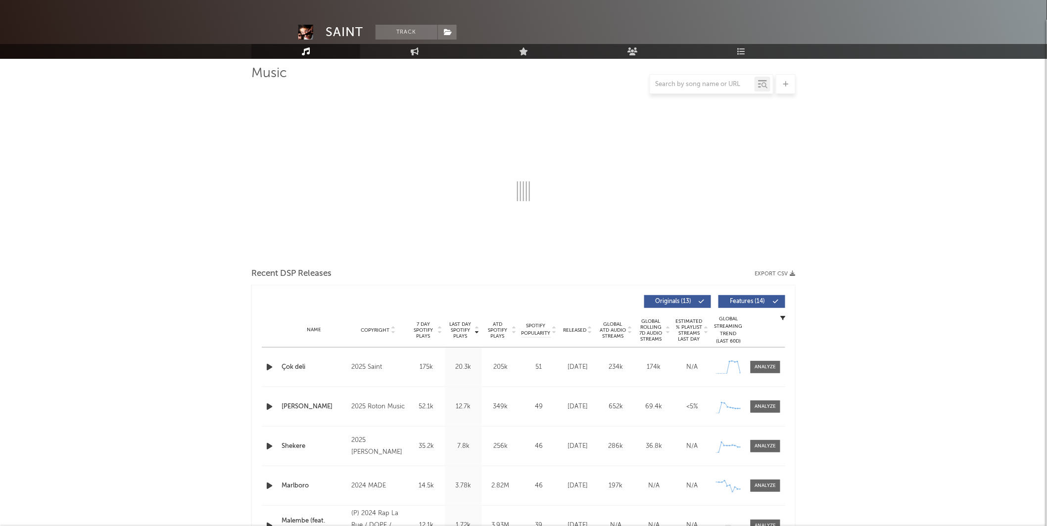
select select "6m"
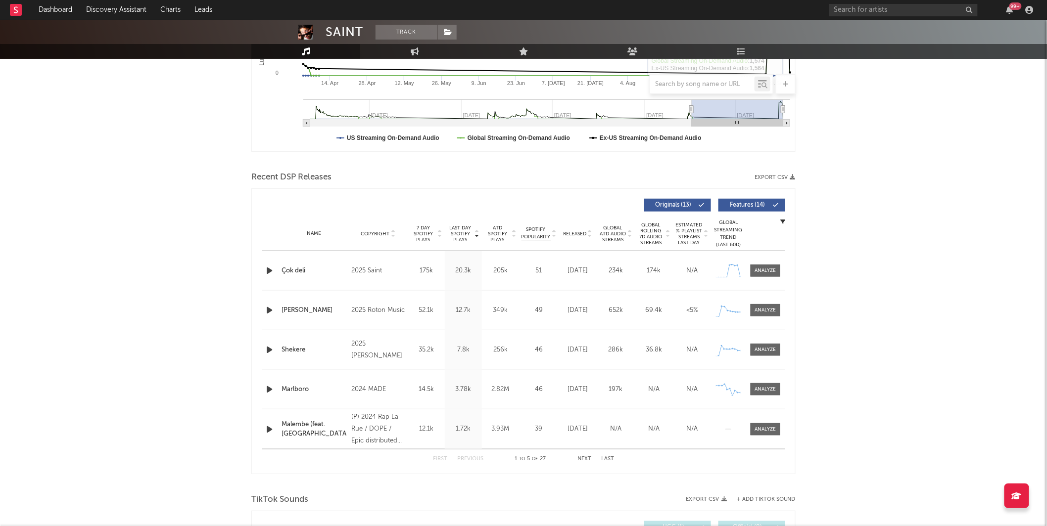
scroll to position [254, 0]
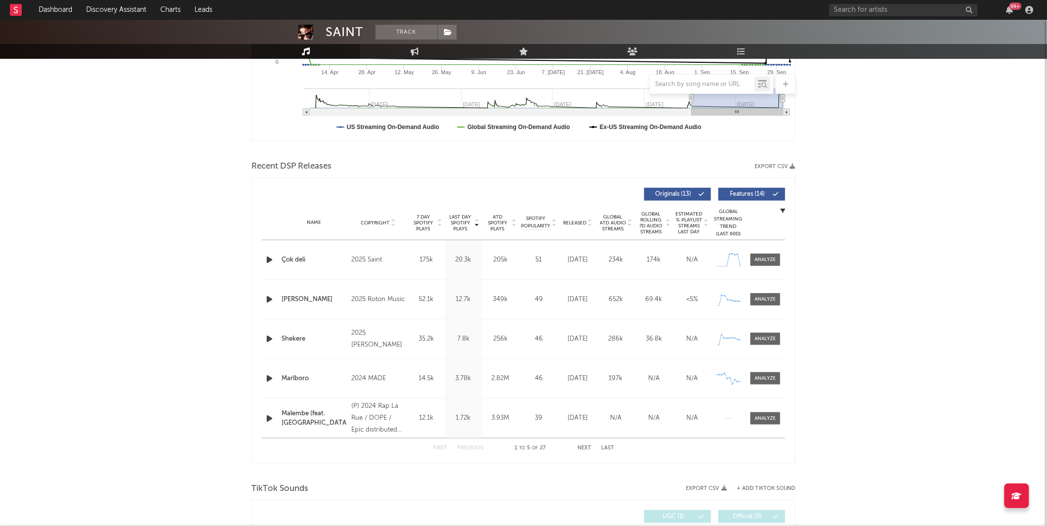
click at [762, 247] on div "Name Çok deli Copyright 2025 Saint Label Saint Album Names Çok deli Composer Na…" at bounding box center [523, 259] width 523 height 39
click at [762, 256] on div at bounding box center [765, 259] width 21 height 7
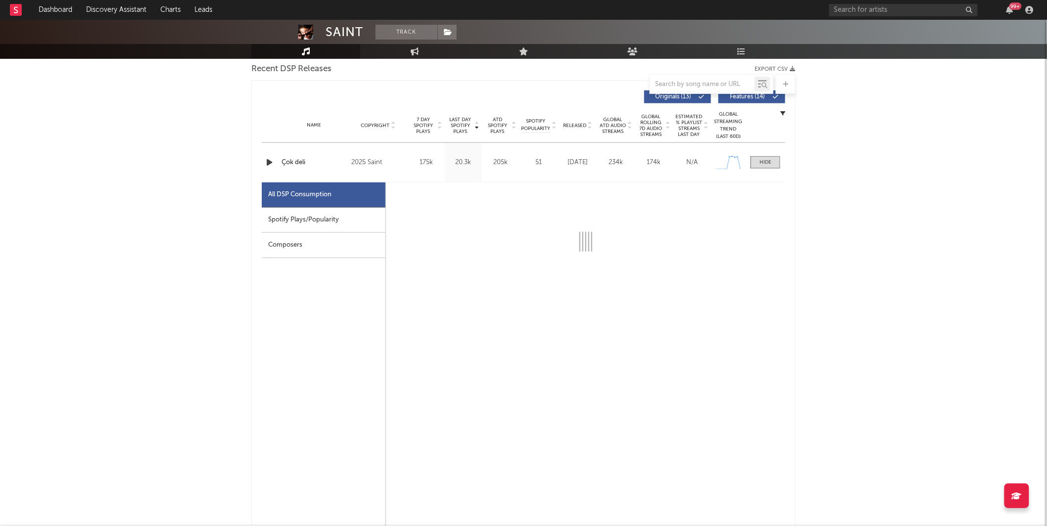
scroll to position [359, 0]
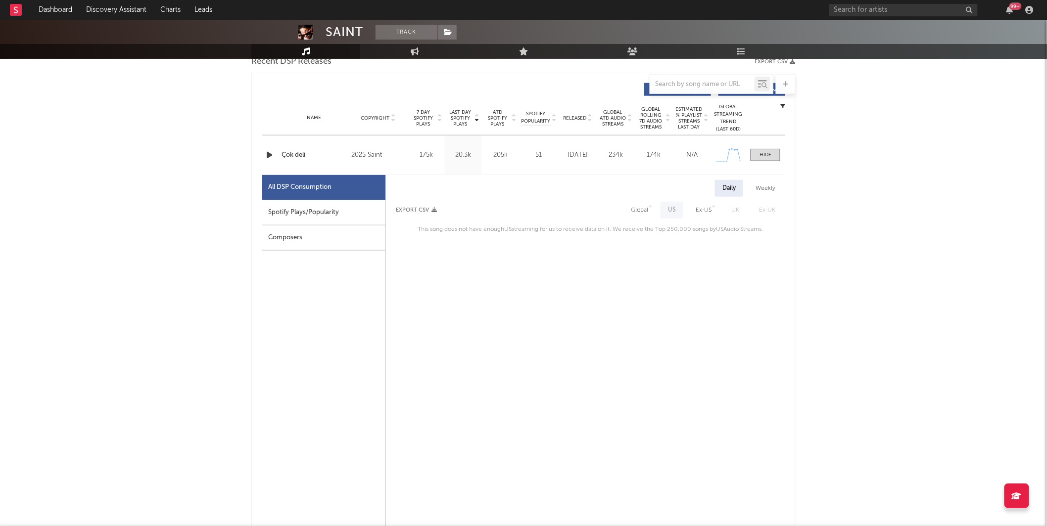
click at [630, 205] on div "Global" at bounding box center [639, 210] width 32 height 17
select select "1w"
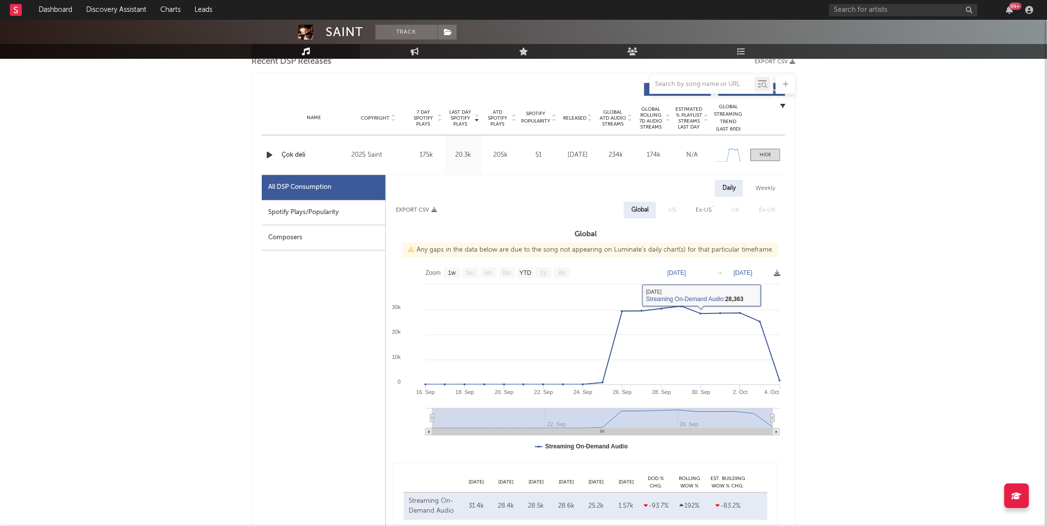
click at [311, 210] on div "Spotify Plays/Popularity" at bounding box center [324, 212] width 124 height 25
select select "1w"
